Goal: Obtain resource: Download file/media

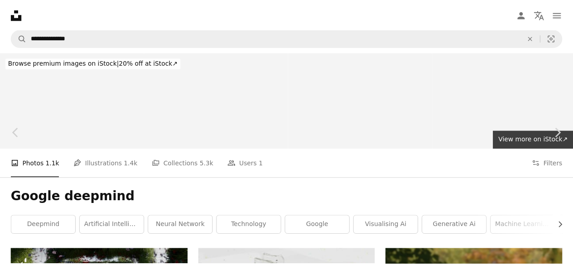
scroll to position [6053, 0]
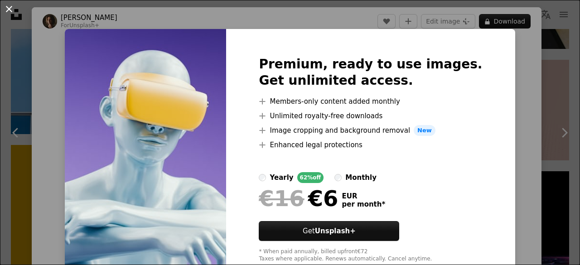
click at [8, 8] on button "An X shape" at bounding box center [9, 9] width 11 height 11
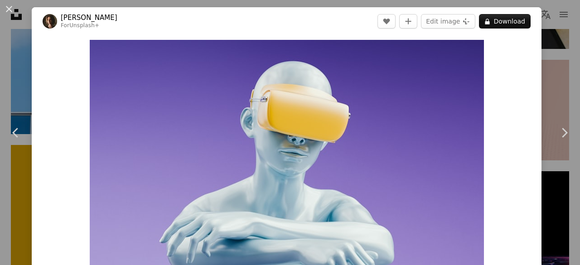
click at [8, 8] on button "An X shape" at bounding box center [9, 9] width 11 height 11
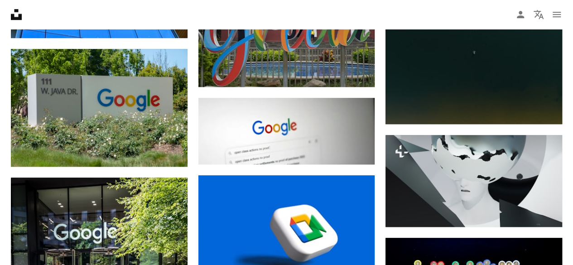
scroll to position [7231, 0]
